Goal: Find specific page/section: Find specific page/section

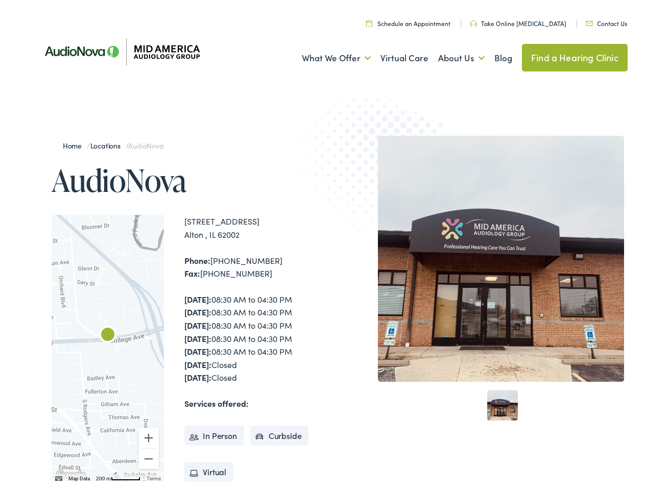
click at [322, 245] on img at bounding box center [378, 175] width 200 height 218
click at [327, 55] on link "What We Offer" at bounding box center [336, 55] width 69 height 38
click at [450, 55] on link "About Us" at bounding box center [461, 55] width 46 height 38
click at [108, 345] on div at bounding box center [108, 345] width 112 height 267
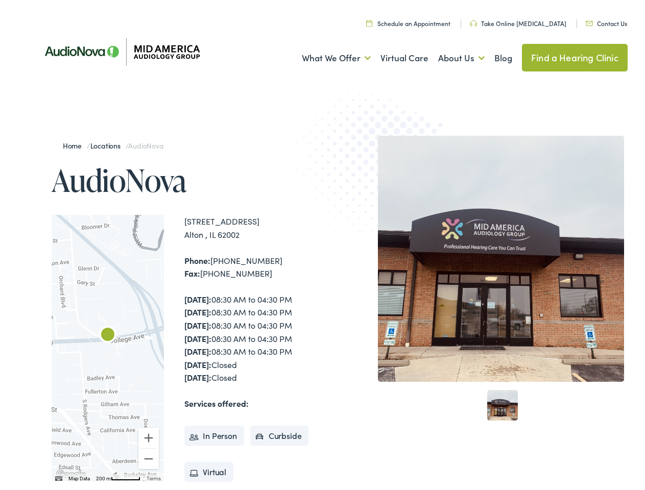
click at [108, 345] on div at bounding box center [108, 345] width 112 height 267
click at [108, 333] on img "AudioNova" at bounding box center [107, 333] width 25 height 25
click at [149, 435] on button "Zoom in" at bounding box center [148, 435] width 20 height 20
click at [149, 456] on button "Zoom out" at bounding box center [148, 456] width 20 height 20
click at [58, 476] on img "Keyboard shortcuts" at bounding box center [58, 475] width 7 height 5
